Goal: Task Accomplishment & Management: Use online tool/utility

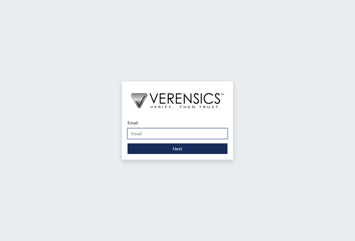
click at [190, 132] on input "Email" at bounding box center [177, 133] width 100 height 11
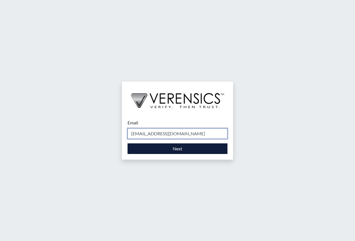
drag, startPoint x: 190, startPoint y: 136, endPoint x: 137, endPoint y: 145, distance: 54.1
click at [137, 145] on form "Email [EMAIL_ADDRESS][DOMAIN_NAME] Please provide your email address. Next" at bounding box center [177, 136] width 100 height 35
type input "r"
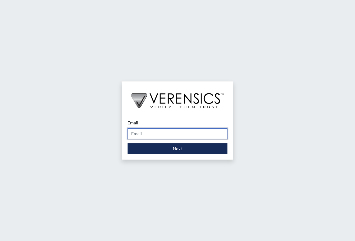
click at [152, 136] on input "Email" at bounding box center [177, 133] width 100 height 11
type input "[PERSON_NAME][EMAIL_ADDRESS][PERSON_NAME][DOMAIN_NAME]"
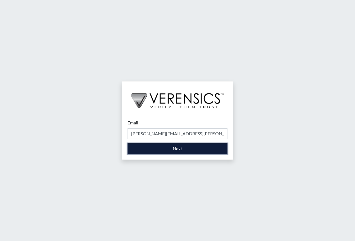
click at [164, 150] on button "Next" at bounding box center [177, 148] width 100 height 11
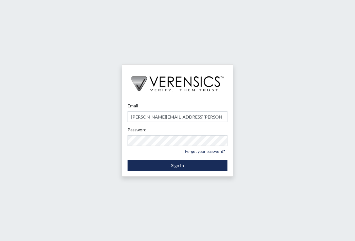
click at [283, 168] on div "Email [PERSON_NAME][EMAIL_ADDRESS][PERSON_NAME][DOMAIN_NAME] Please provide you…" at bounding box center [177, 120] width 355 height 241
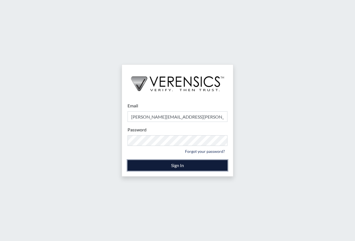
click at [188, 166] on button "Sign In" at bounding box center [177, 165] width 100 height 11
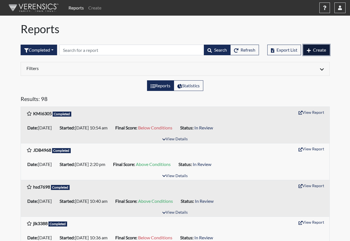
click at [317, 50] on span "Create" at bounding box center [319, 49] width 13 height 5
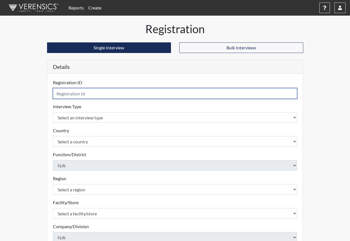
click at [101, 95] on input "text" at bounding box center [175, 93] width 245 height 11
type input "KTT1586"
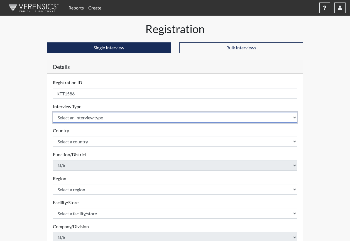
click at [85, 119] on select "Select an interview type Corrections Pre-Employment" at bounding box center [175, 117] width 245 height 11
select select "ff733e93-e1bf-11ea-9c9f-0eff0cf7eb8f"
click at [53, 112] on select "Select an interview type Corrections Pre-Employment" at bounding box center [175, 117] width 245 height 11
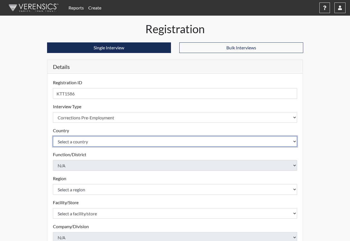
click at [77, 141] on select "Select a country [GEOGRAPHIC_DATA] [GEOGRAPHIC_DATA]" at bounding box center [175, 141] width 245 height 11
select select "united-states-of-[GEOGRAPHIC_DATA]"
click at [53, 136] on select "Select a country [GEOGRAPHIC_DATA] [GEOGRAPHIC_DATA]" at bounding box center [175, 141] width 245 height 11
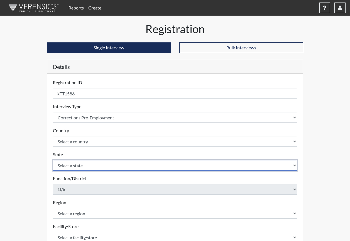
click at [87, 164] on select "Select a state [US_STATE] [US_STATE] [US_STATE] [US_STATE] [US_STATE] [US_STATE…" at bounding box center [175, 165] width 245 height 11
select select "GA"
click at [53, 160] on select "Select a state [US_STATE] [US_STATE] [US_STATE] [US_STATE] [US_STATE] [US_STATE…" at bounding box center [175, 165] width 245 height 11
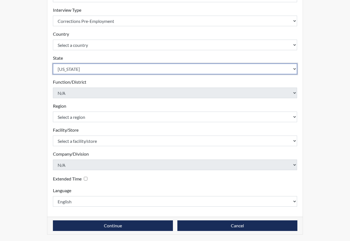
scroll to position [97, 0]
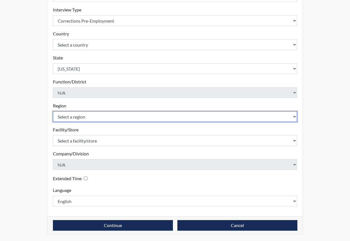
click at [101, 115] on select "Select a region [GEOGRAPHIC_DATA]" at bounding box center [175, 116] width 245 height 11
select select "8bdab1f8-09d2-48bf-ae6d-f2dae3084107"
click at [53, 111] on select "Select a region [GEOGRAPHIC_DATA]" at bounding box center [175, 116] width 245 height 11
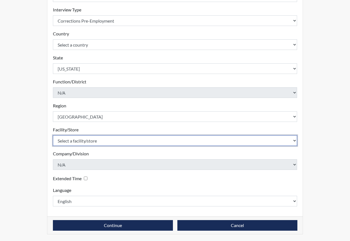
click at [93, 139] on select "Select a facility/store West Central ITF" at bounding box center [175, 140] width 245 height 11
select select "bc4dcbde-f069-4d94-9691-522cad6dcbf4"
click at [53, 135] on select "Select a facility/store West Central ITF" at bounding box center [175, 140] width 245 height 11
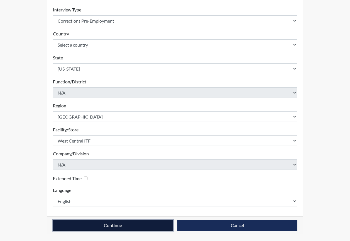
click at [136, 224] on button "Continue" at bounding box center [113, 225] width 120 height 11
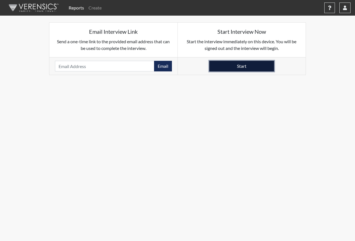
click at [224, 66] on button "Start" at bounding box center [241, 66] width 65 height 11
